Goal: Check status: Check status

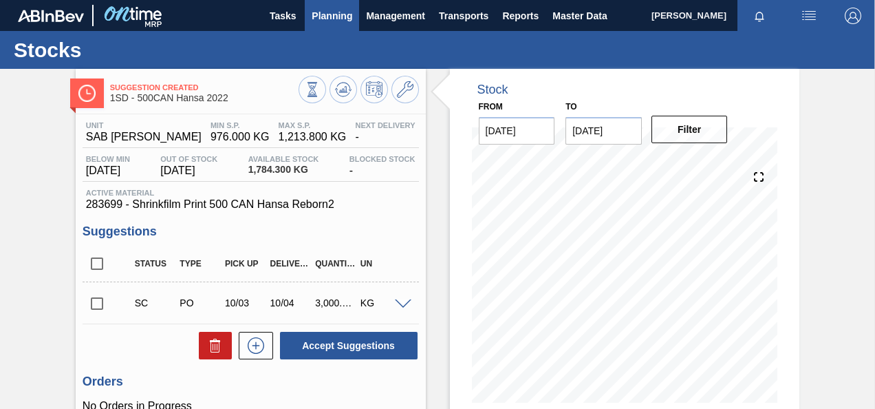
click at [325, 10] on span "Planning" at bounding box center [332, 16] width 41 height 17
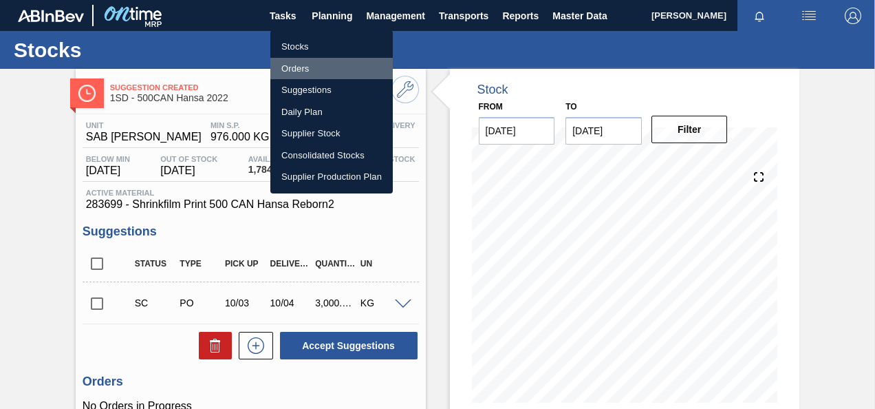
click at [293, 67] on li "Orders" at bounding box center [331, 69] width 122 height 22
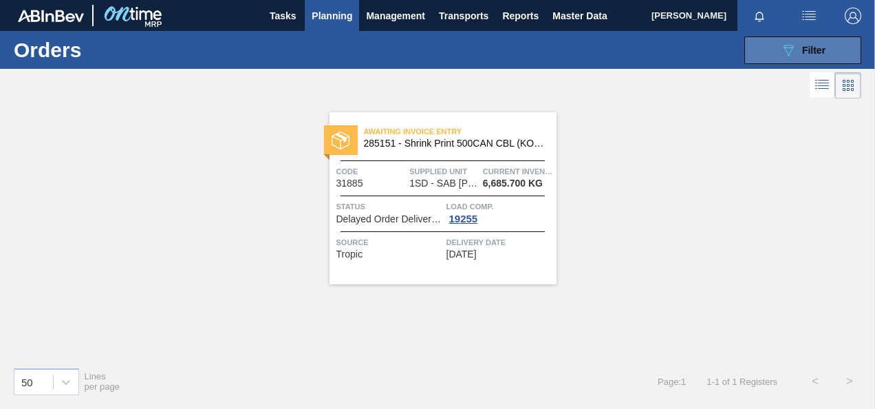
click at [789, 47] on icon at bounding box center [789, 51] width 10 height 12
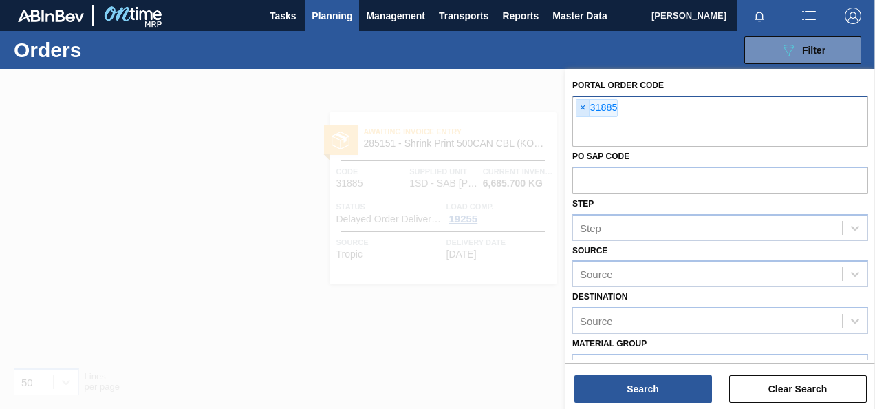
click at [581, 105] on span "×" at bounding box center [583, 108] width 13 height 17
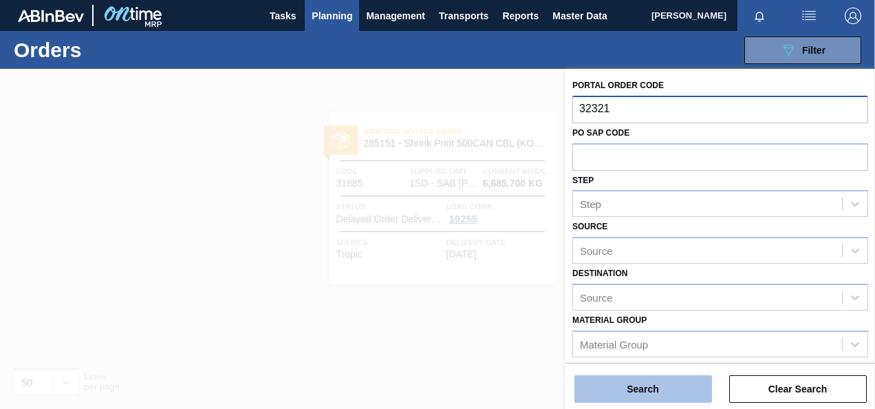
type input "32321"
click at [632, 387] on button "Search" at bounding box center [644, 389] width 138 height 28
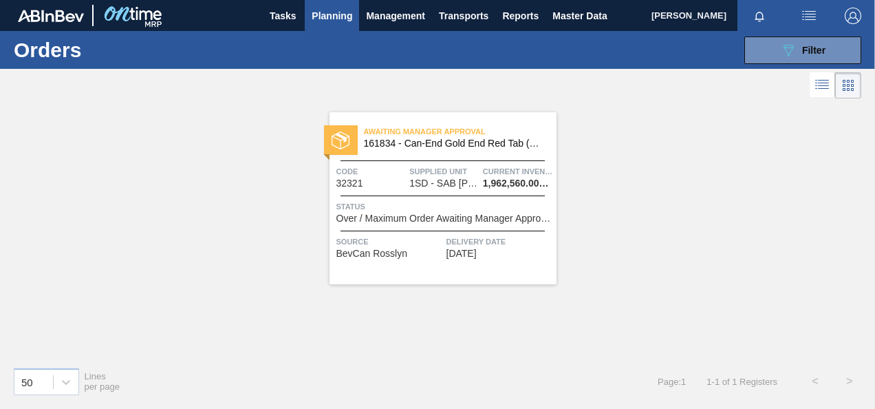
click at [456, 178] on span "1SD - SAB [PERSON_NAME]" at bounding box center [443, 183] width 69 height 10
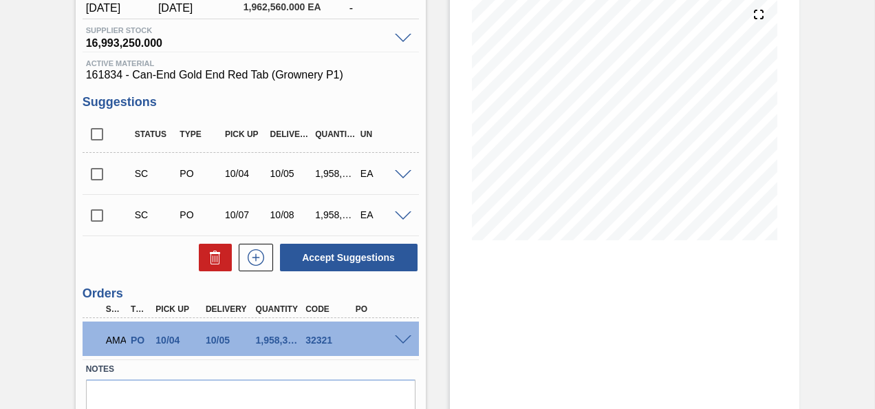
scroll to position [226, 0]
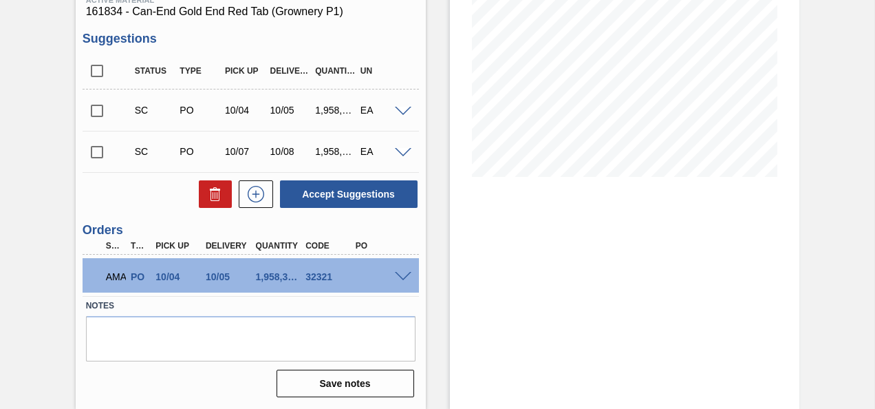
click at [403, 277] on span at bounding box center [403, 277] width 17 height 10
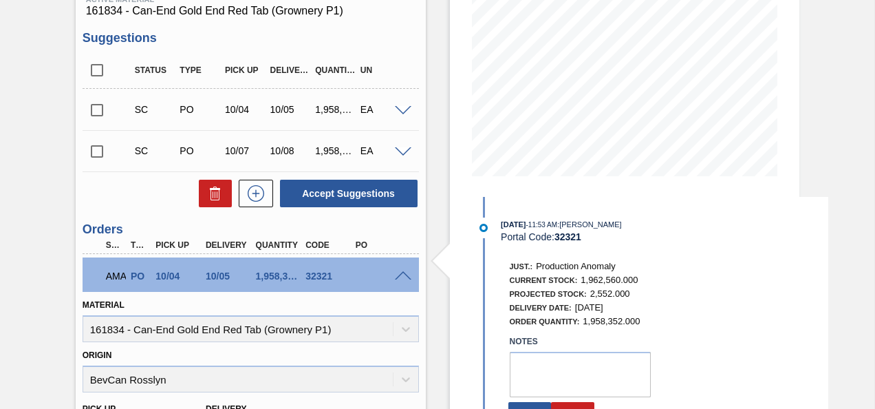
scroll to position [433, 0]
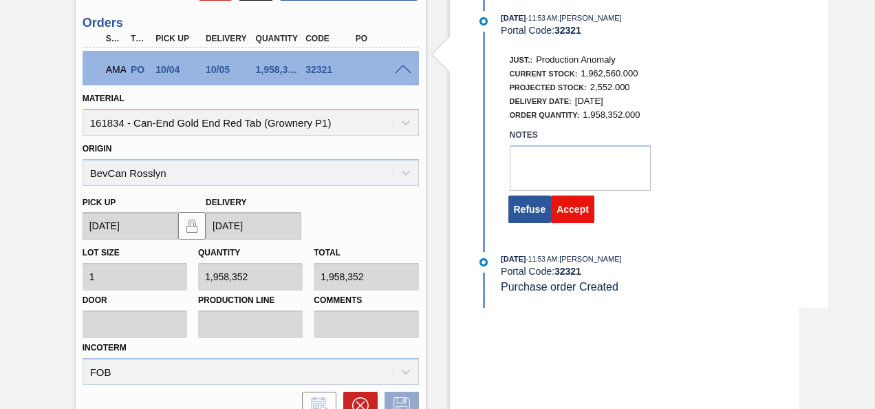
click at [575, 212] on button "Accept" at bounding box center [572, 209] width 43 height 28
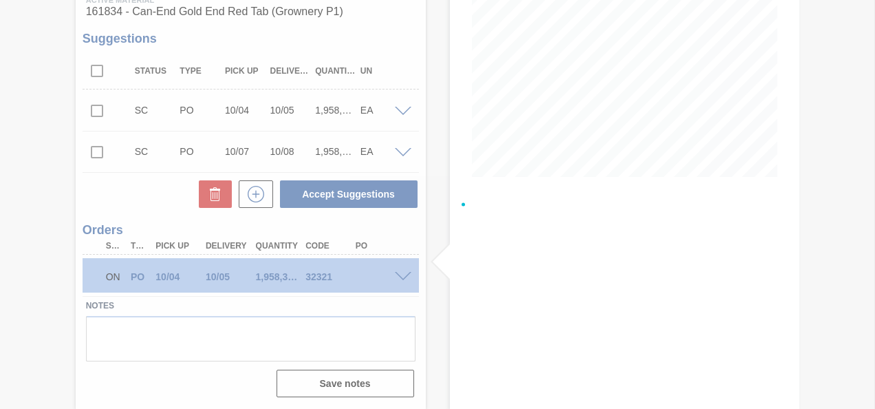
scroll to position [226, 0]
